Goal: Navigation & Orientation: Find specific page/section

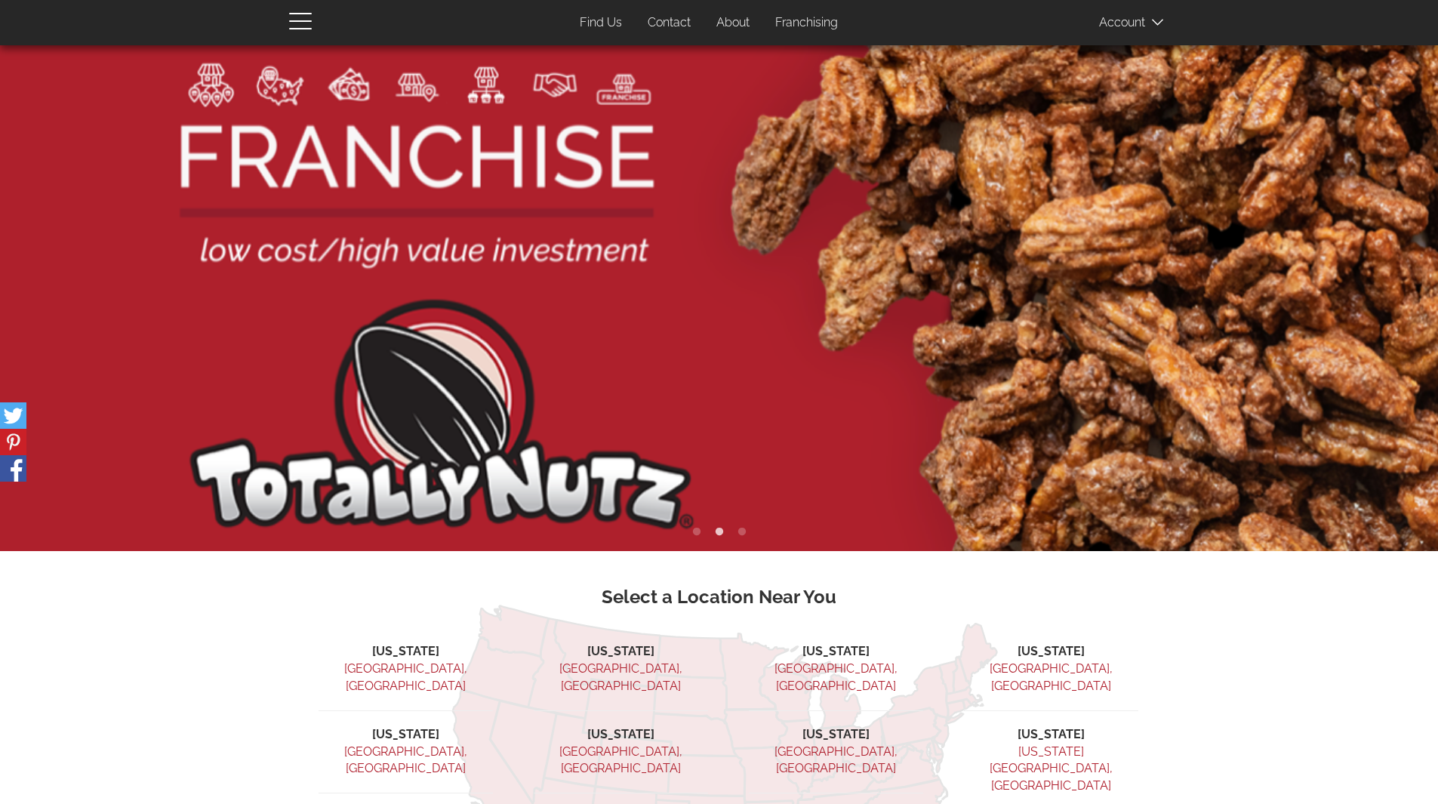
scroll to position [325, 0]
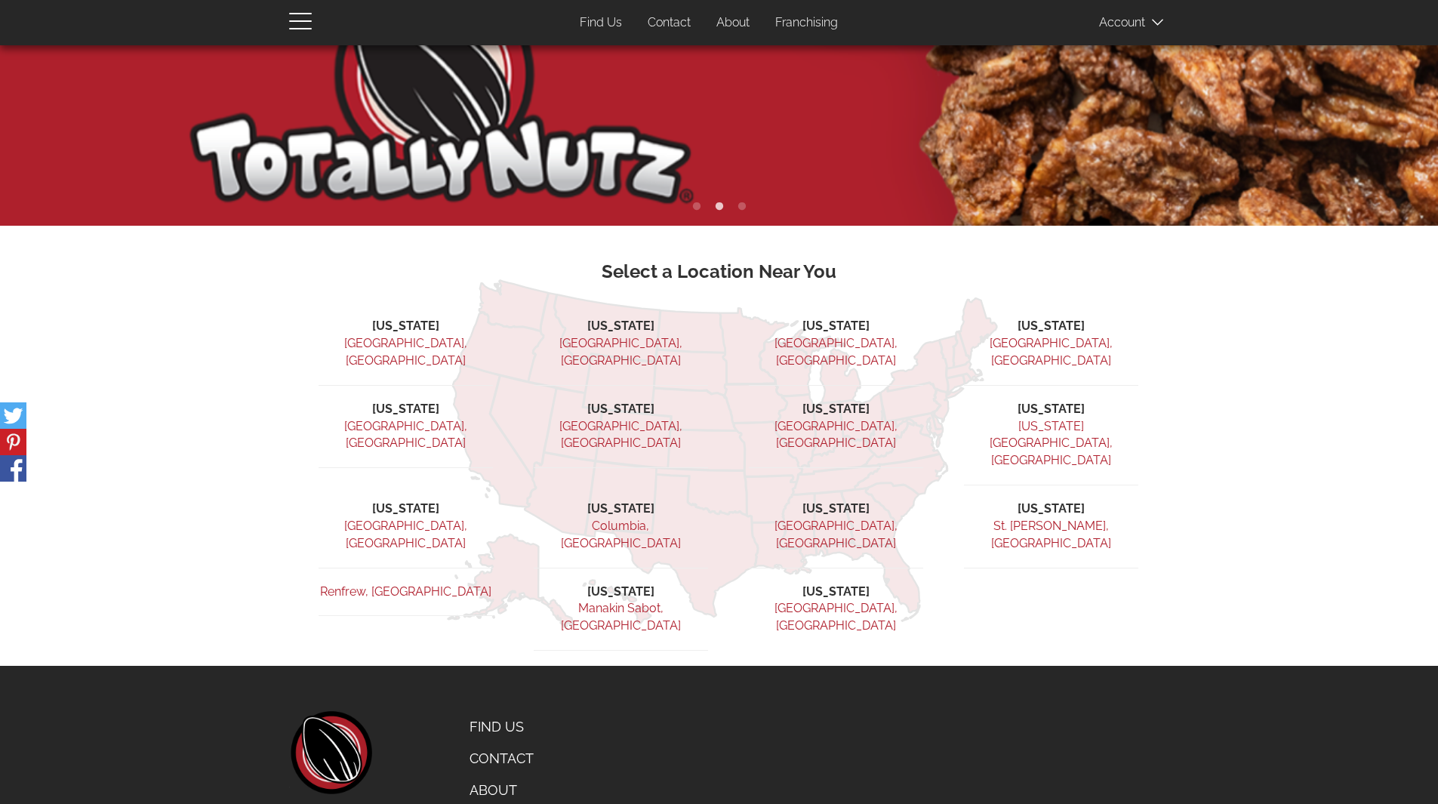
click at [486, 711] on link "Find Us" at bounding box center [532, 727] width 149 height 32
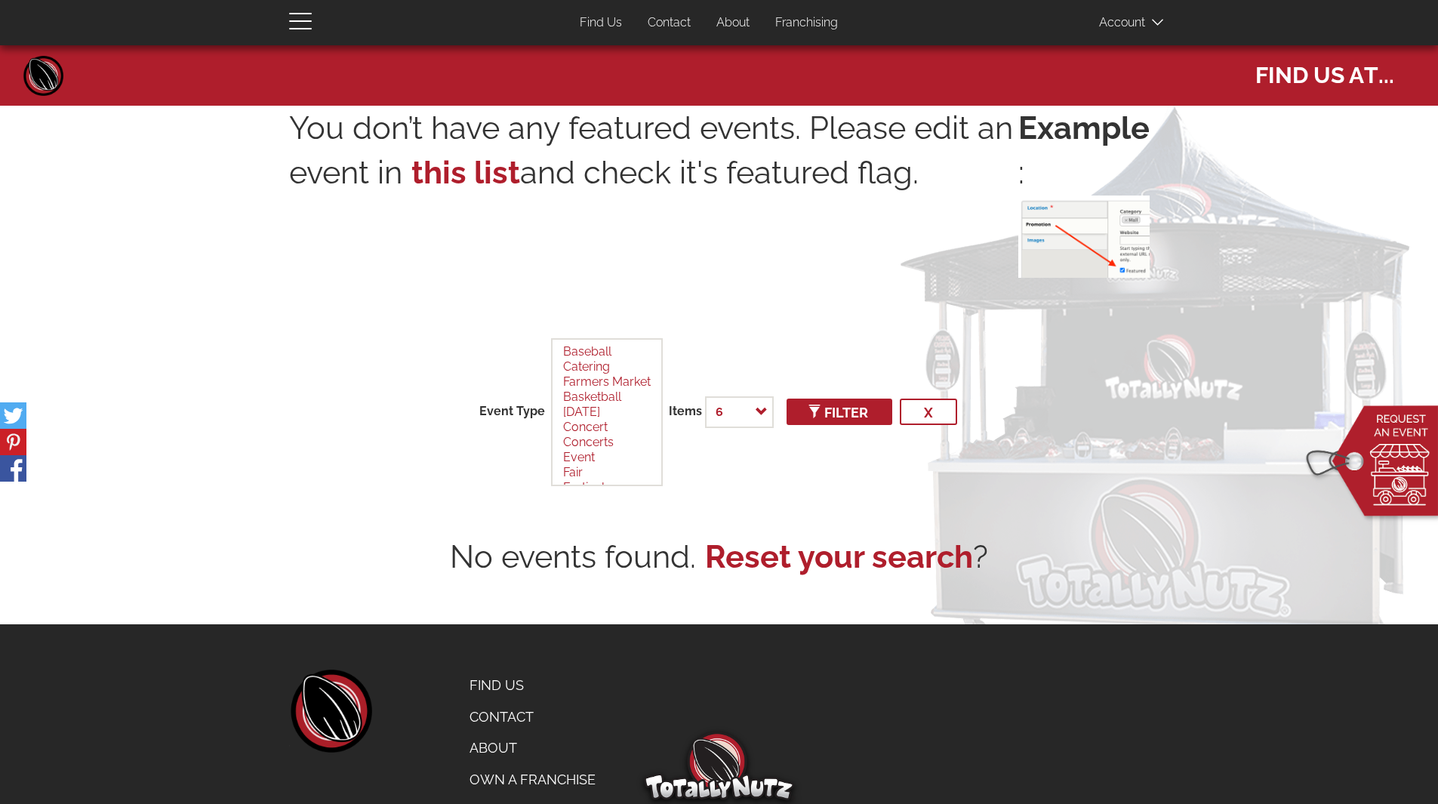
select select
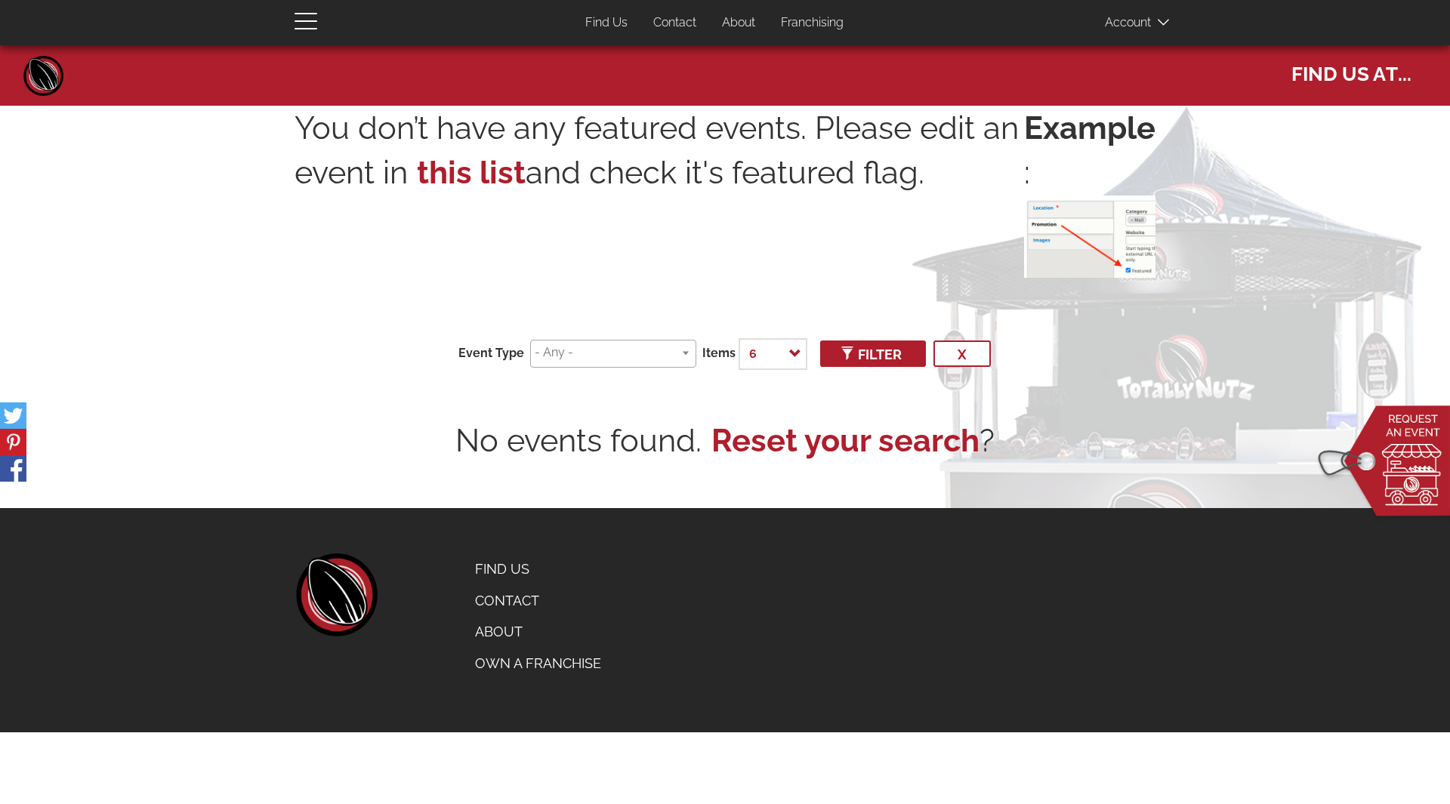
click at [680, 358] on input "search" at bounding box center [611, 352] width 152 height 17
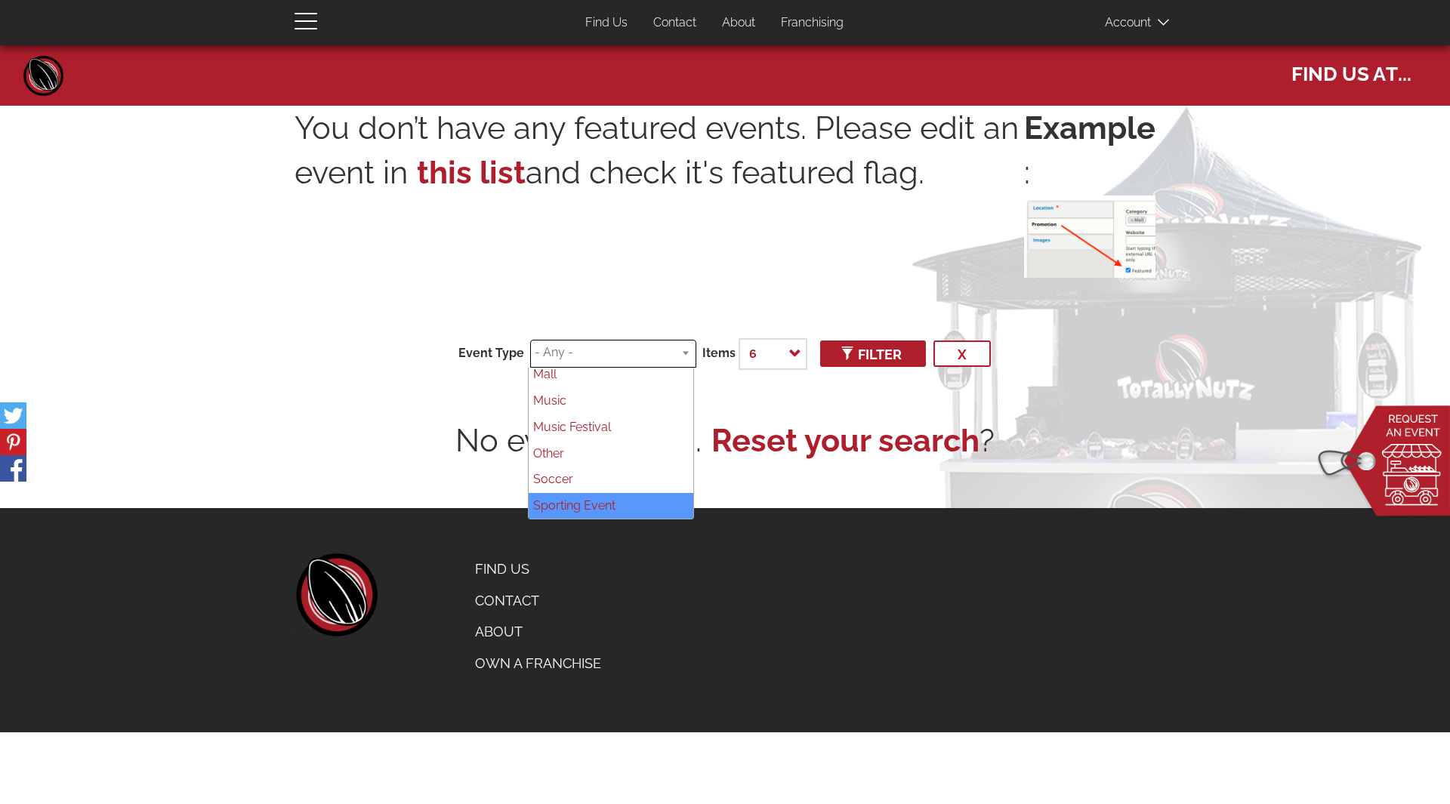
scroll to position [322, 0]
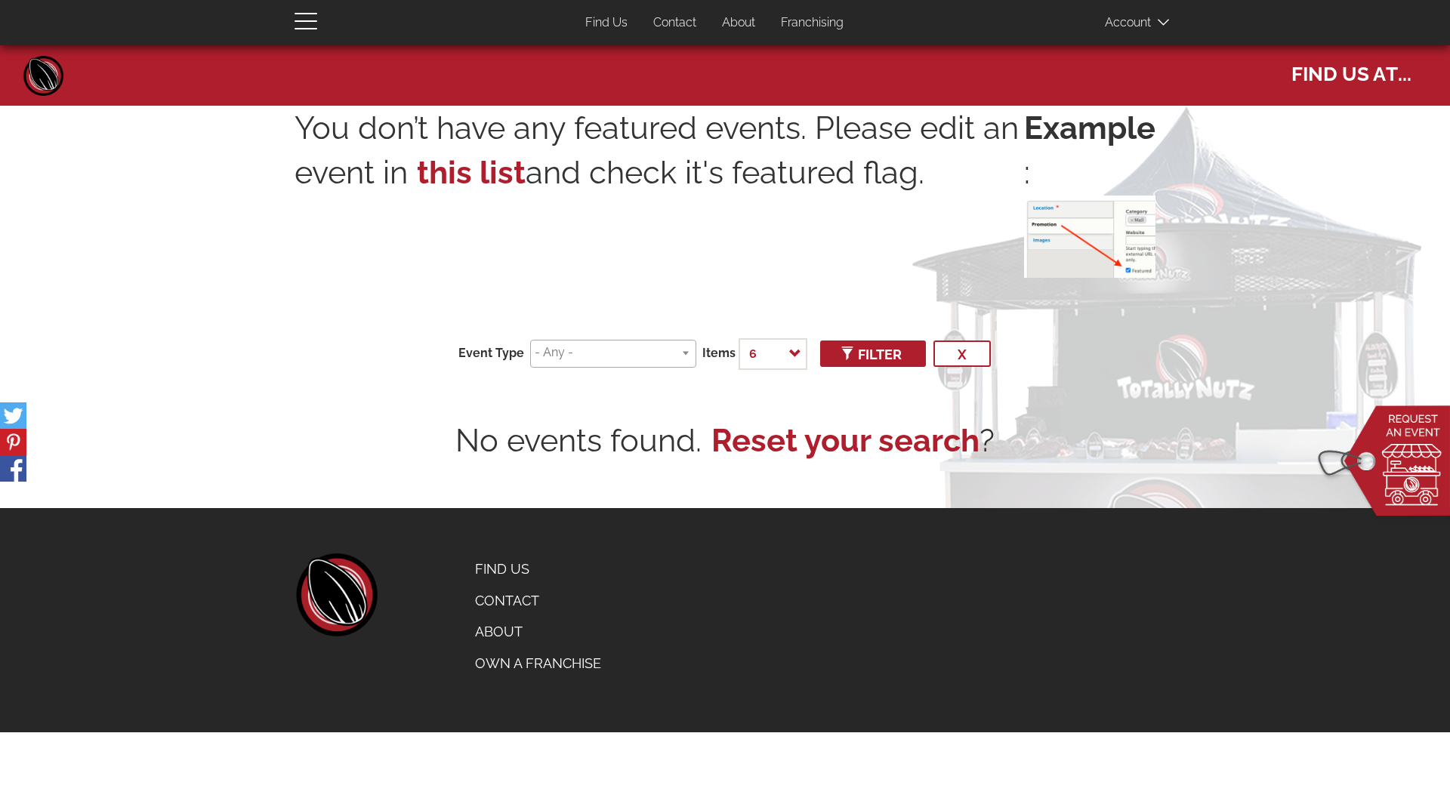
click at [1380, 79] on span "Find us at..." at bounding box center [1351, 71] width 120 height 32
click at [809, 17] on link "Franchising" at bounding box center [811, 22] width 85 height 29
